Goal: Transaction & Acquisition: Purchase product/service

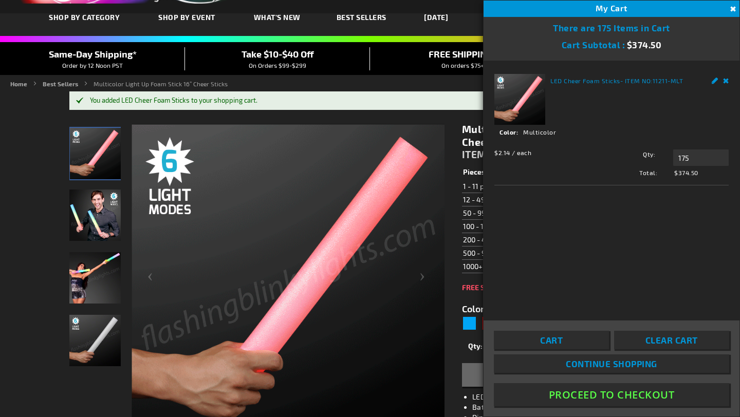
click at [574, 394] on button "Proceed To Checkout" at bounding box center [611, 394] width 235 height 23
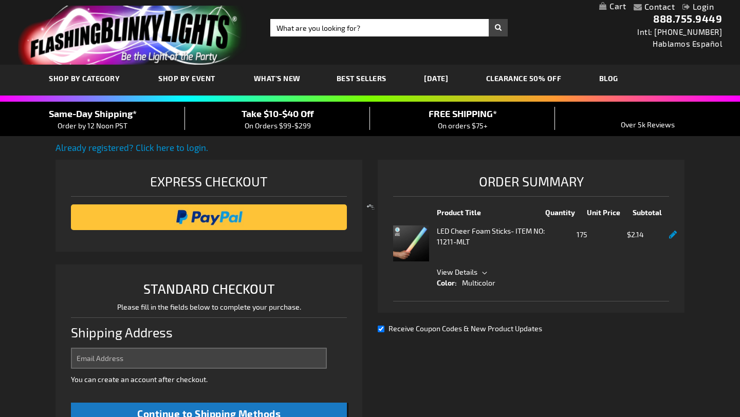
select select "US"
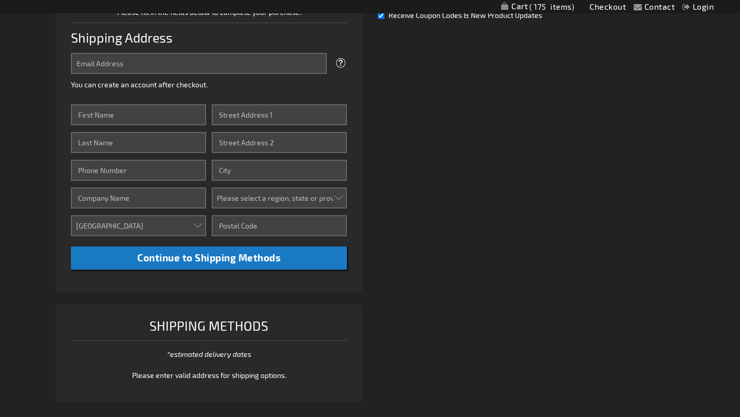
scroll to position [287, 0]
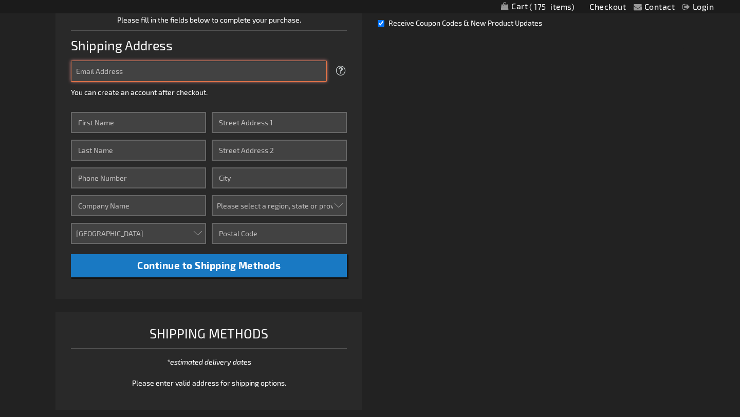
click at [181, 70] on input "Email Address" at bounding box center [199, 71] width 256 height 21
type input "[PERSON_NAME][EMAIL_ADDRESS][DOMAIN_NAME]"
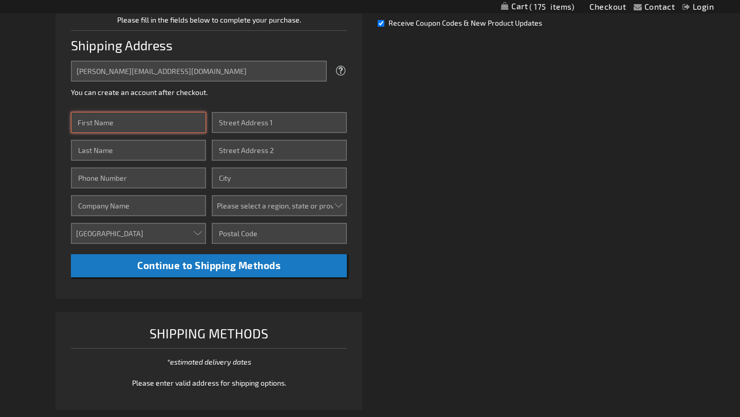
click at [182, 120] on input "First Name" at bounding box center [138, 122] width 135 height 21
type input "[PERSON_NAME]"
click at [162, 154] on input "Last Name" at bounding box center [138, 150] width 135 height 21
type input "[PERSON_NAME]"
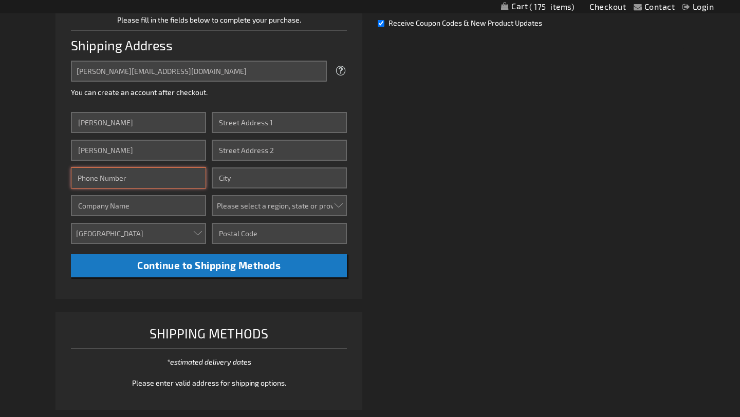
click at [160, 182] on input "Phone Number" at bounding box center [138, 177] width 135 height 21
type input "2817313266"
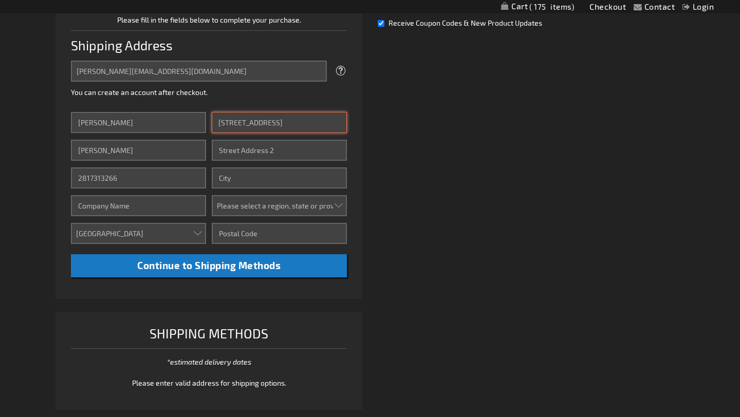
type input "[STREET_ADDRESS]"
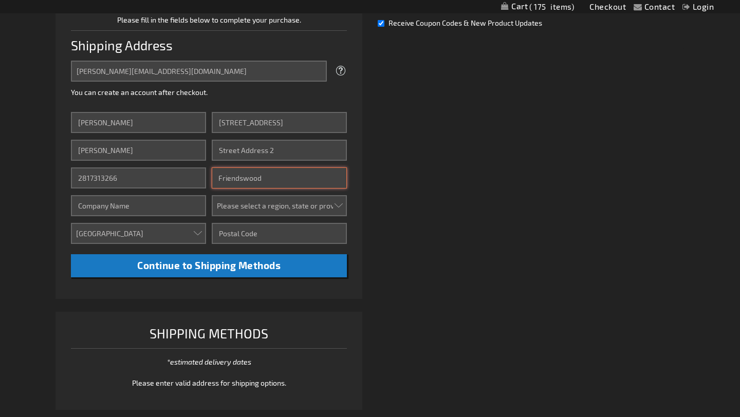
type input "Friendswood"
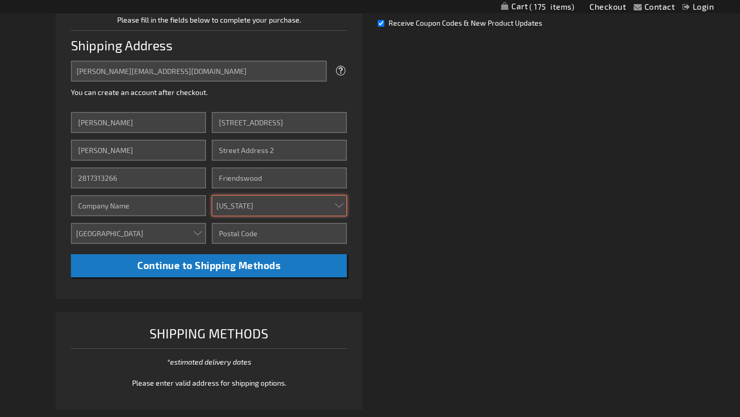
select select "57"
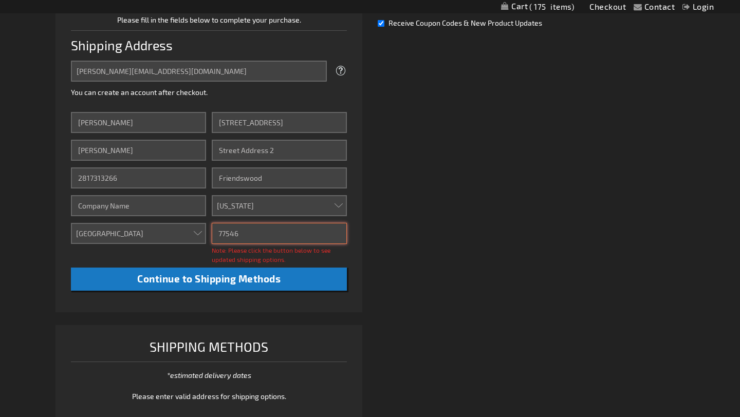
type input "77546"
click at [371, 223] on div "Already registered? Click here to login. Shipping Review & Payments Estimated T…" at bounding box center [369, 144] width 629 height 580
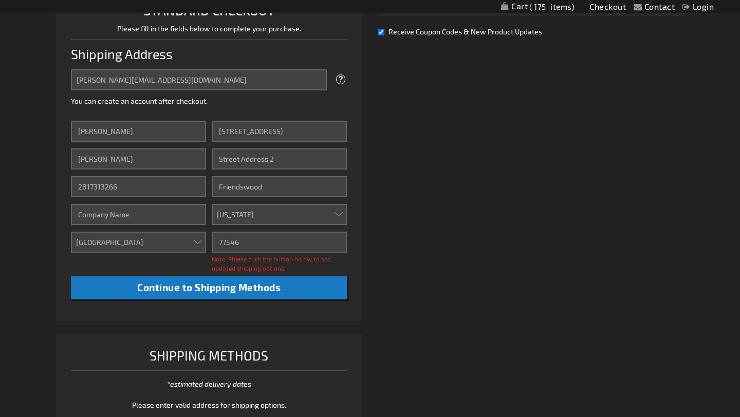
scroll to position [282, 0]
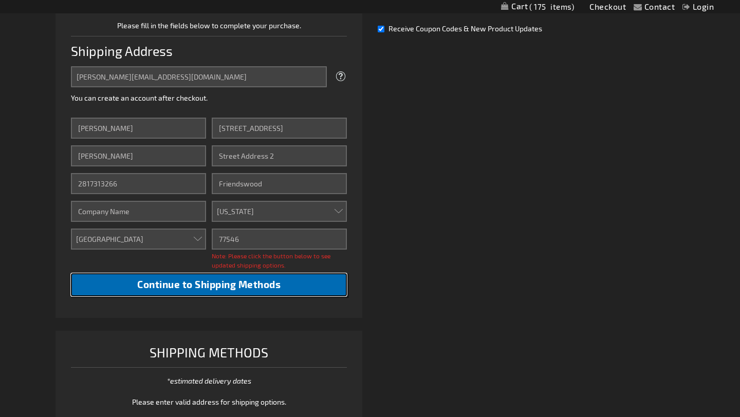
click at [274, 278] on span "Continue to Shipping Methods" at bounding box center [208, 284] width 143 height 12
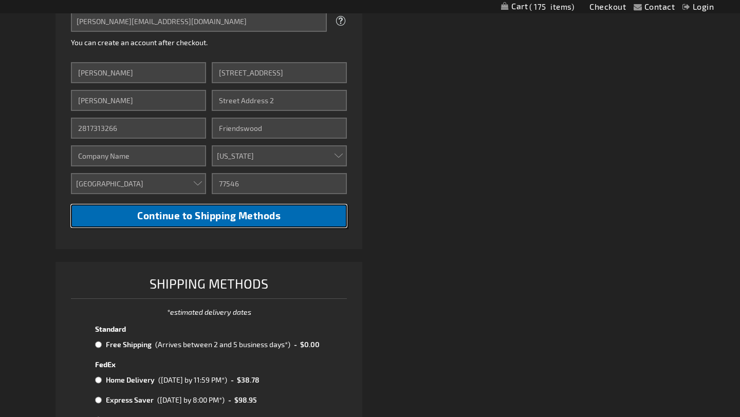
scroll to position [338, 0]
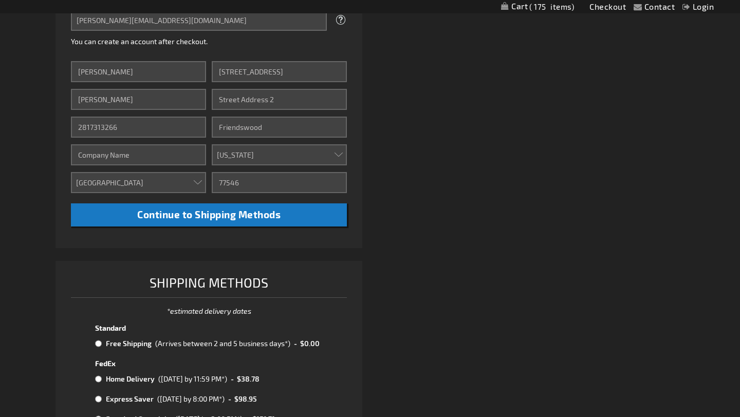
click at [96, 343] on input "radio" at bounding box center [98, 344] width 7 height 8
radio input "true"
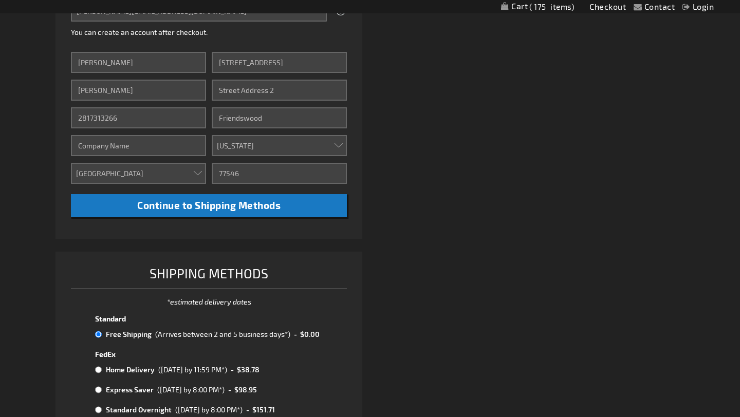
scroll to position [357, 0]
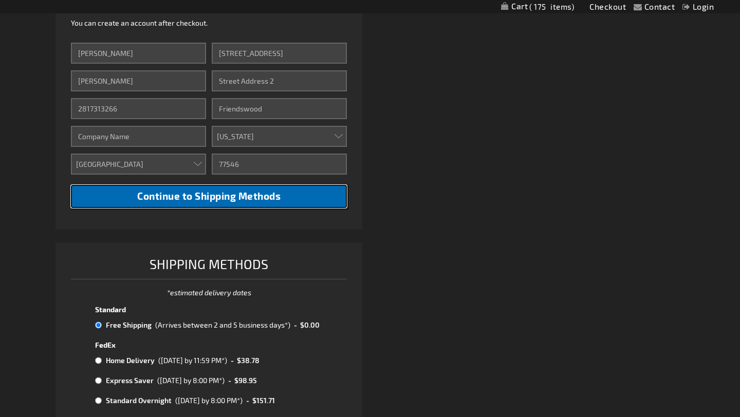
click at [254, 202] on span "Continue to Shipping Methods" at bounding box center [208, 196] width 143 height 12
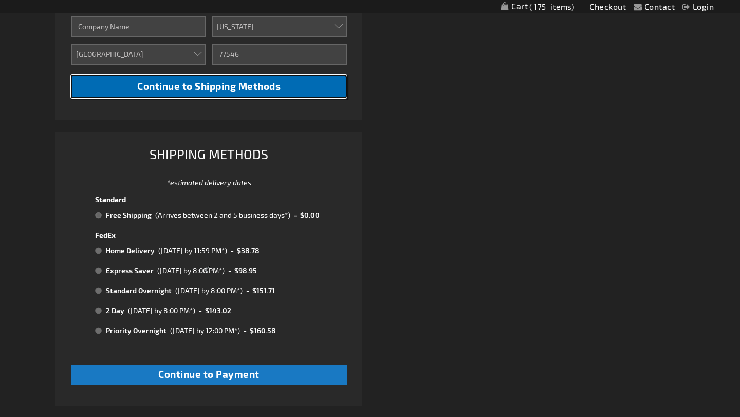
scroll to position [479, 0]
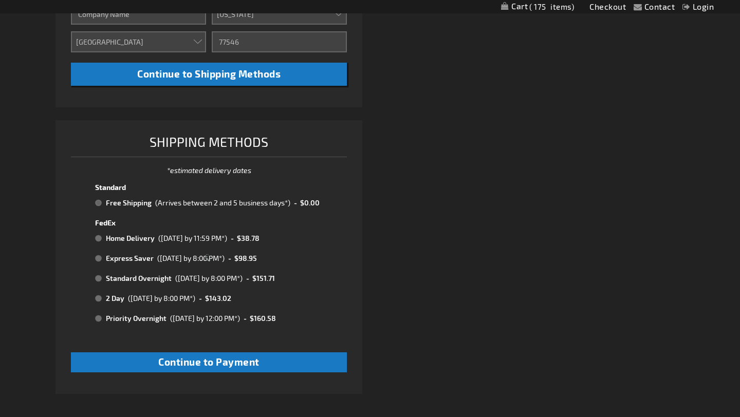
click at [100, 202] on div at bounding box center [208, 257] width 307 height 274
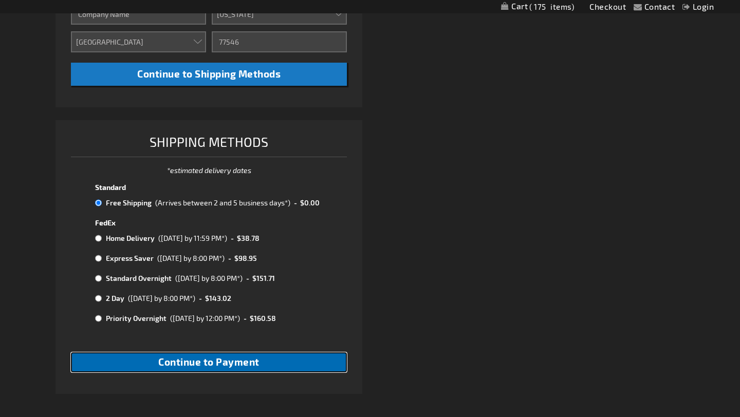
click at [173, 365] on span "Continue to Payment" at bounding box center [208, 362] width 101 height 12
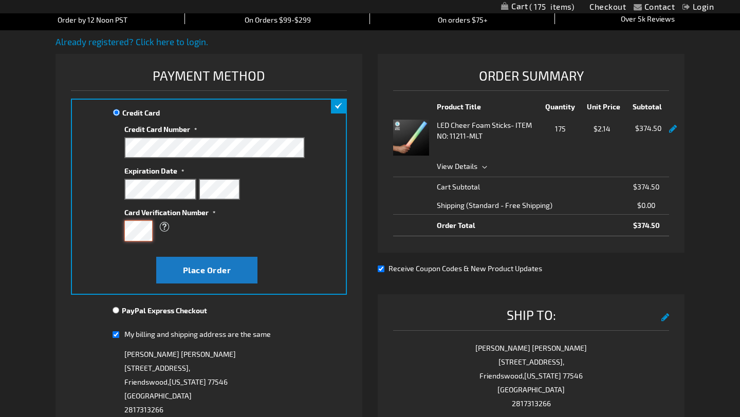
scroll to position [123, 0]
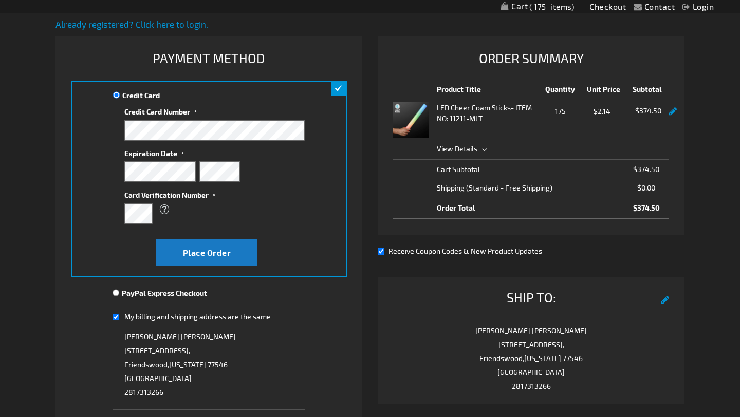
click at [120, 317] on div "My billing and shipping address are the same" at bounding box center [209, 317] width 193 height 13
click at [115, 319] on input "My billing and shipping address are the same" at bounding box center [116, 317] width 7 height 21
checkbox input "false"
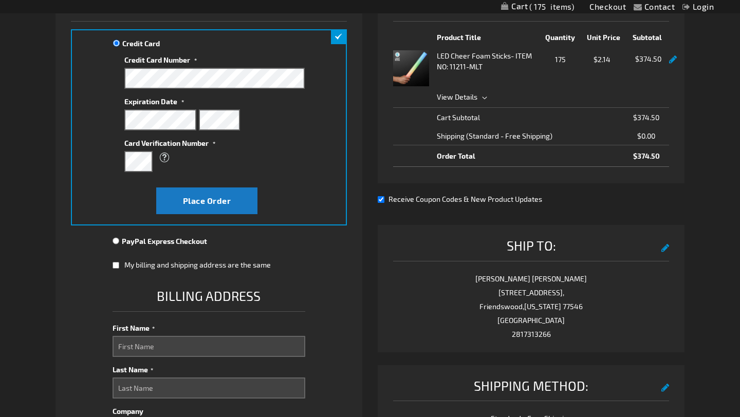
scroll to position [186, 0]
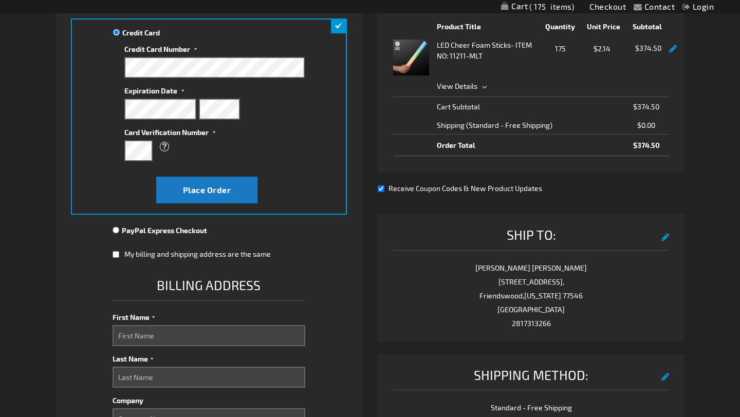
click at [126, 324] on div "First Name" at bounding box center [209, 328] width 193 height 38
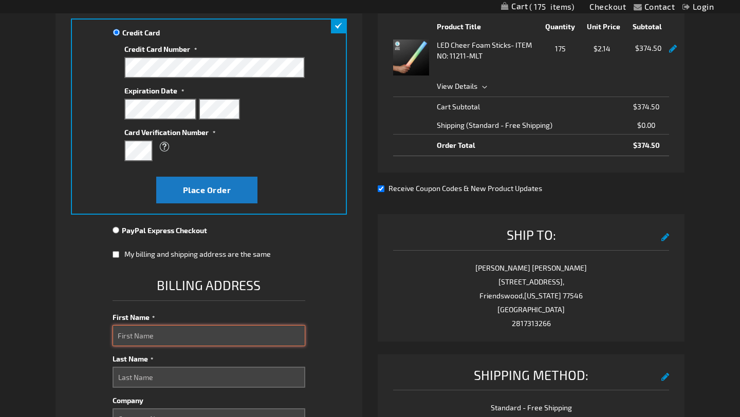
click at [127, 334] on input "First Name" at bounding box center [209, 335] width 193 height 21
type input "[PERSON_NAME]"
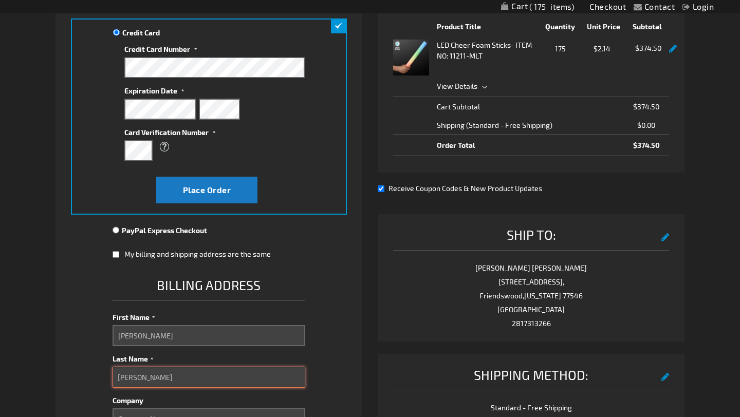
type input "[PERSON_NAME]"
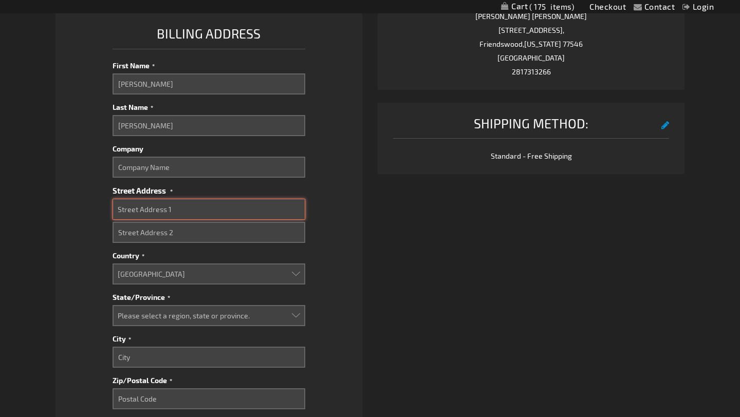
scroll to position [438, 0]
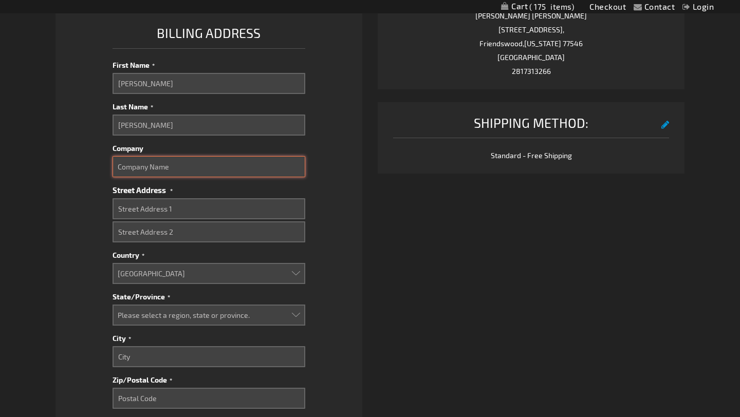
click at [184, 167] on input "Company" at bounding box center [209, 166] width 193 height 21
type input "Belle Events"
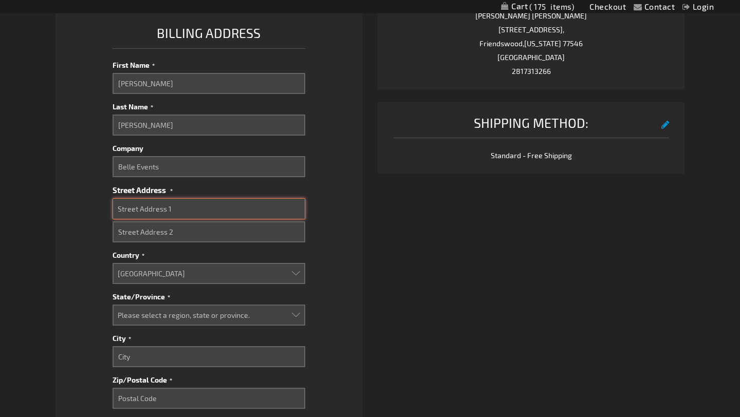
paste input "[STREET_ADDRESS]"
type input "[STREET_ADDRESS]"
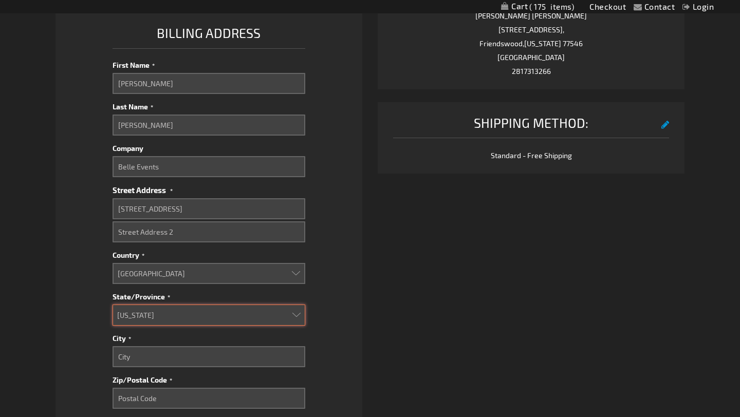
select select "57"
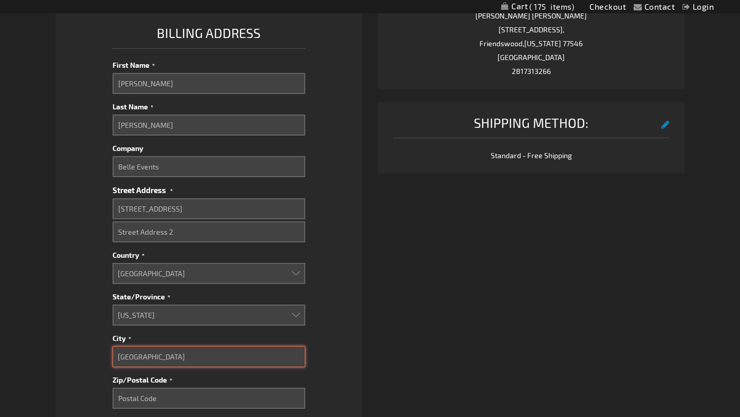
type input "[GEOGRAPHIC_DATA]"
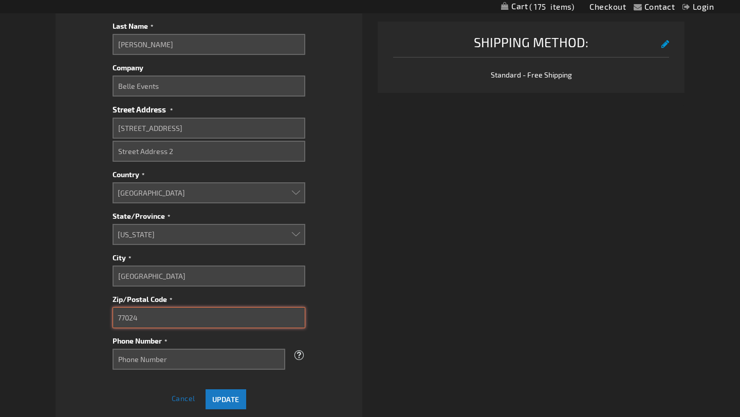
scroll to position [519, 0]
type input "77024"
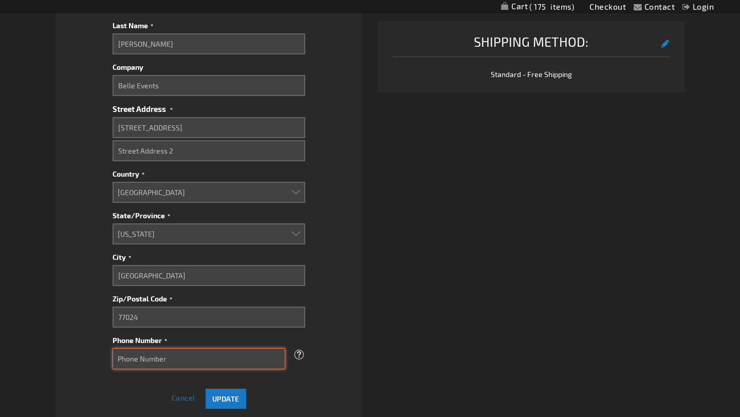
click at [217, 366] on input "Phone Number" at bounding box center [199, 358] width 173 height 21
type input "2817313266"
click at [231, 391] on button "Update" at bounding box center [226, 399] width 41 height 20
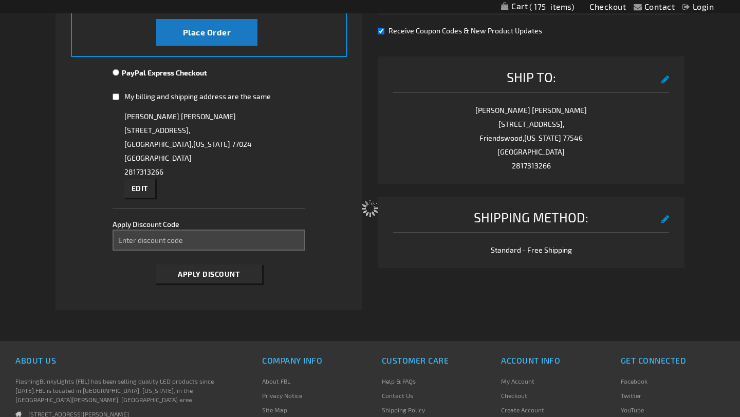
scroll to position [343, 0]
click at [220, 42] on button "Place Order" at bounding box center [206, 33] width 101 height 27
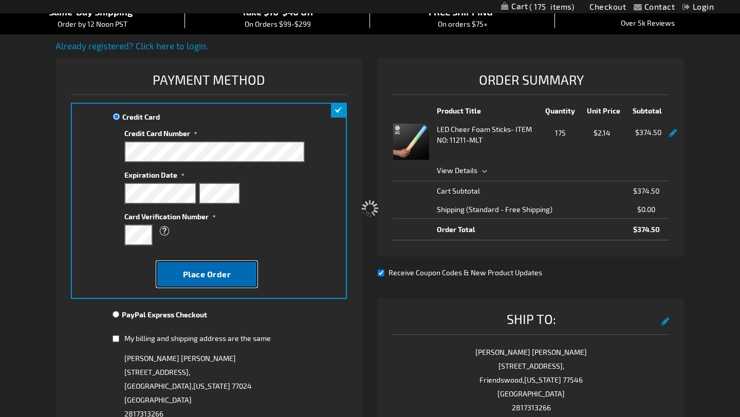
scroll to position [0, 0]
